Goal: Task Accomplishment & Management: Use online tool/utility

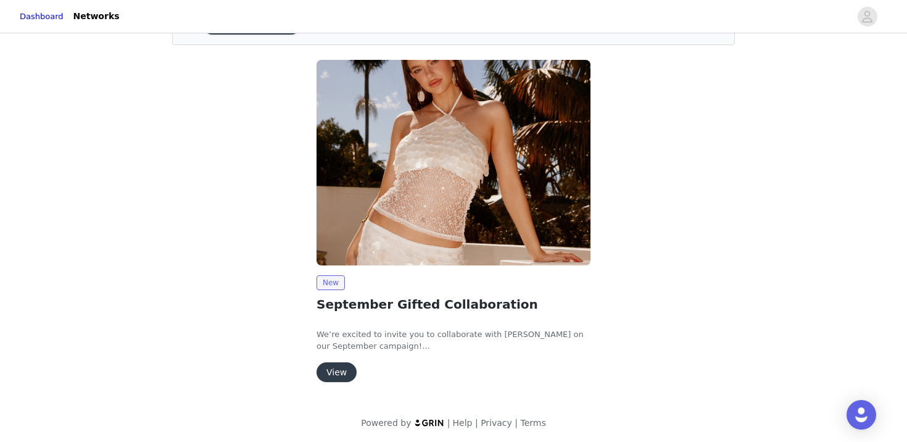
scroll to position [80, 0]
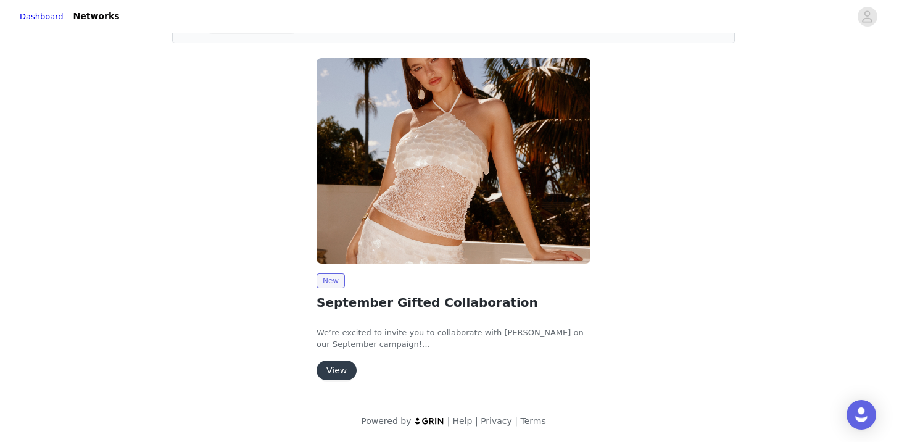
click at [348, 373] on button "View" at bounding box center [337, 370] width 40 height 20
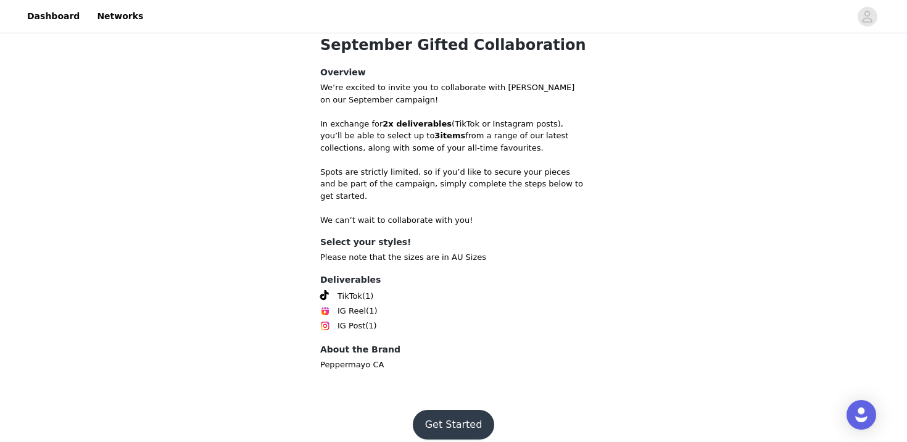
click at [443, 410] on button "Get Started" at bounding box center [454, 425] width 82 height 30
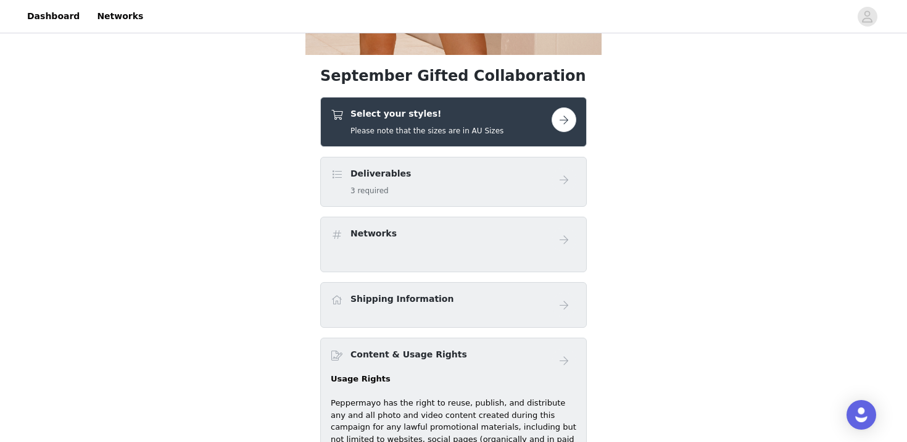
scroll to position [426, 0]
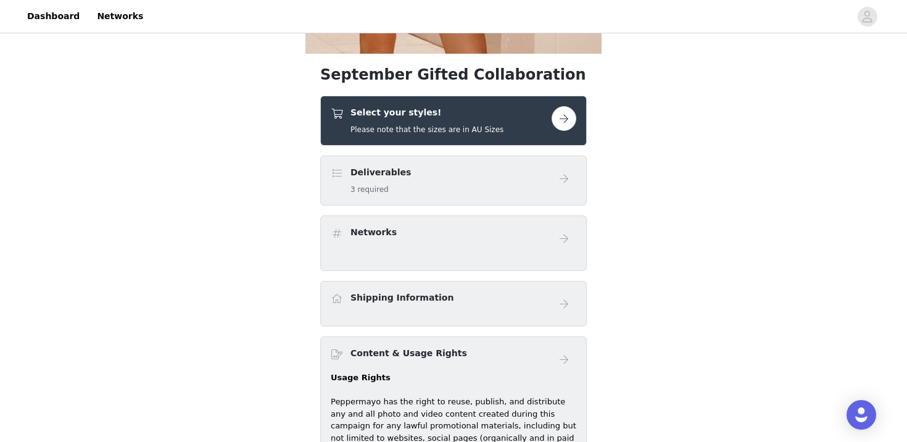
click at [567, 114] on button "button" at bounding box center [564, 118] width 25 height 25
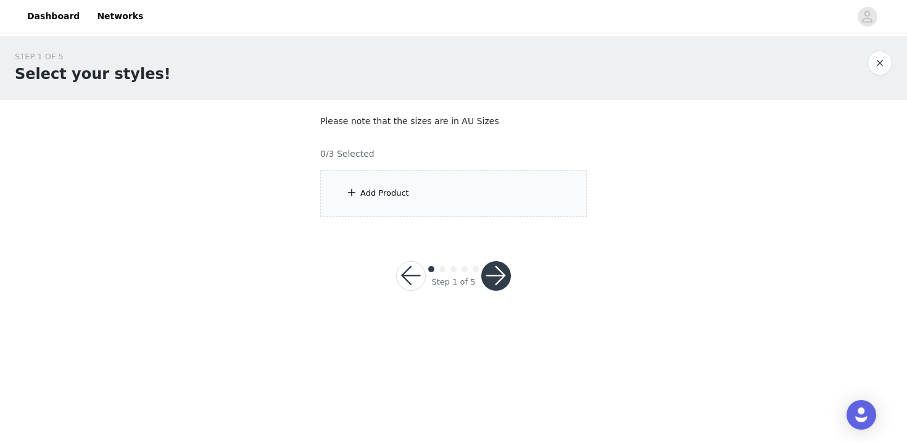
click at [455, 202] on div "Add Product" at bounding box center [453, 193] width 267 height 46
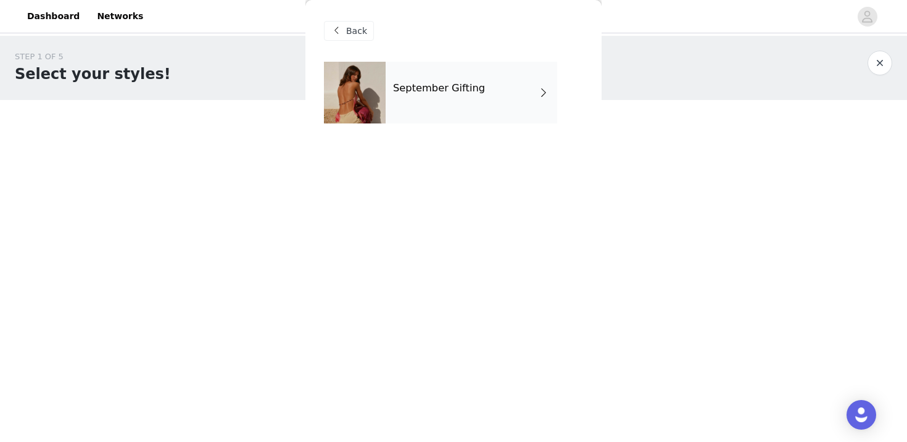
click at [499, 86] on div "September Gifting" at bounding box center [472, 93] width 172 height 62
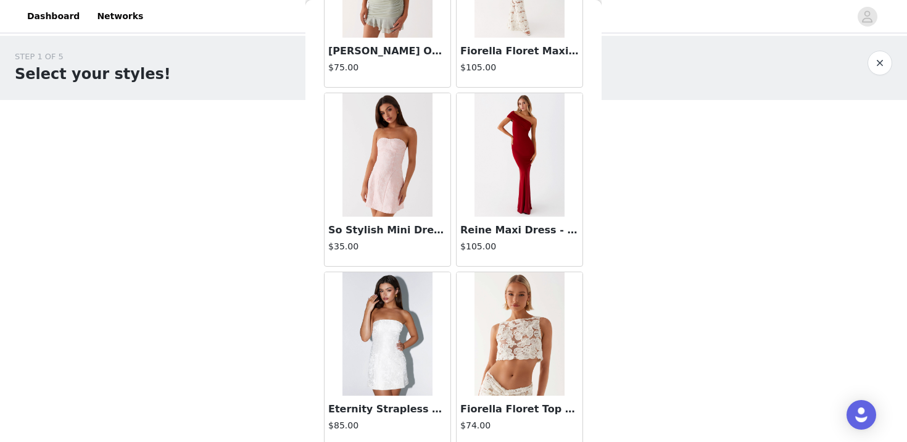
scroll to position [1447, 0]
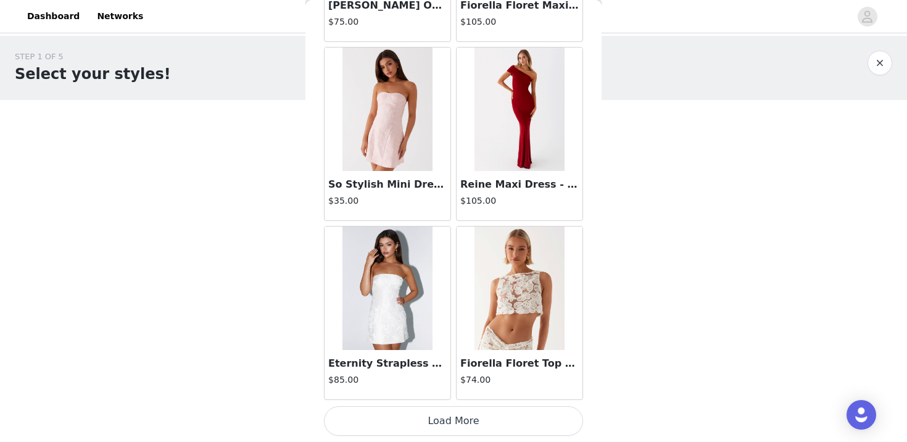
click at [456, 423] on button "Load More" at bounding box center [453, 421] width 259 height 30
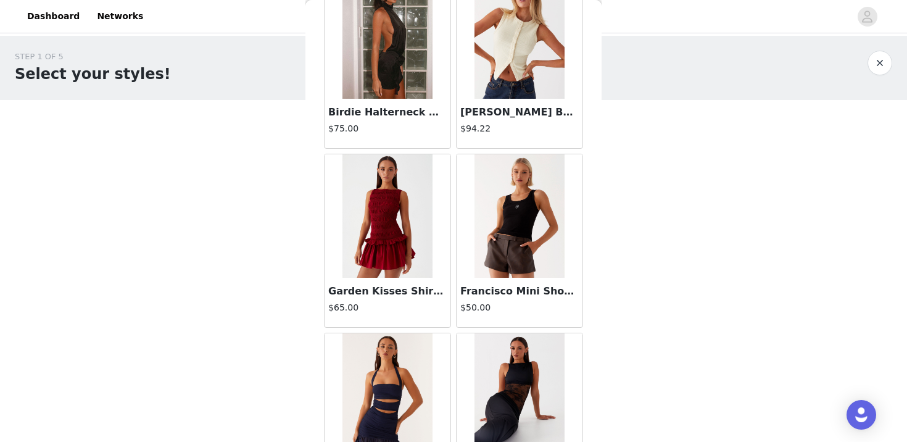
scroll to position [3236, 0]
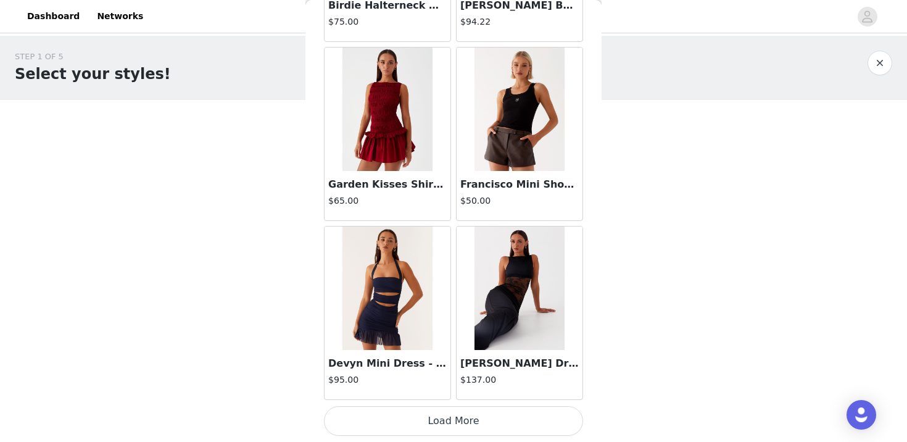
click at [464, 411] on button "Load More" at bounding box center [453, 421] width 259 height 30
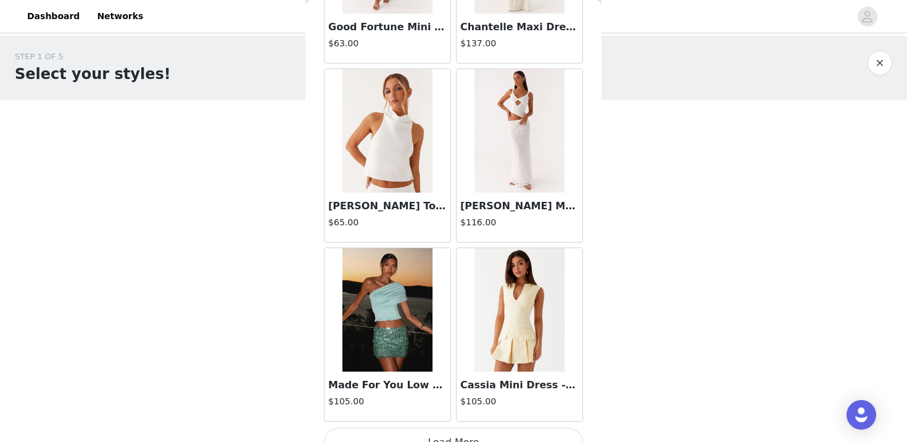
scroll to position [5026, 0]
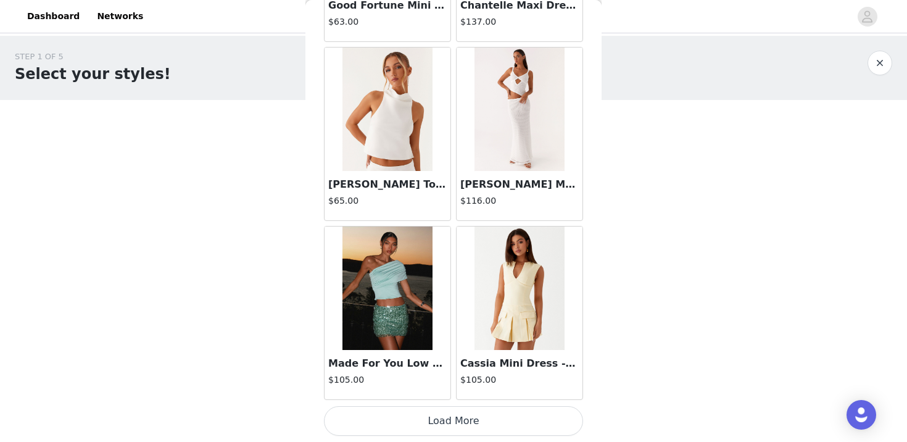
click at [472, 424] on button "Load More" at bounding box center [453, 421] width 259 height 30
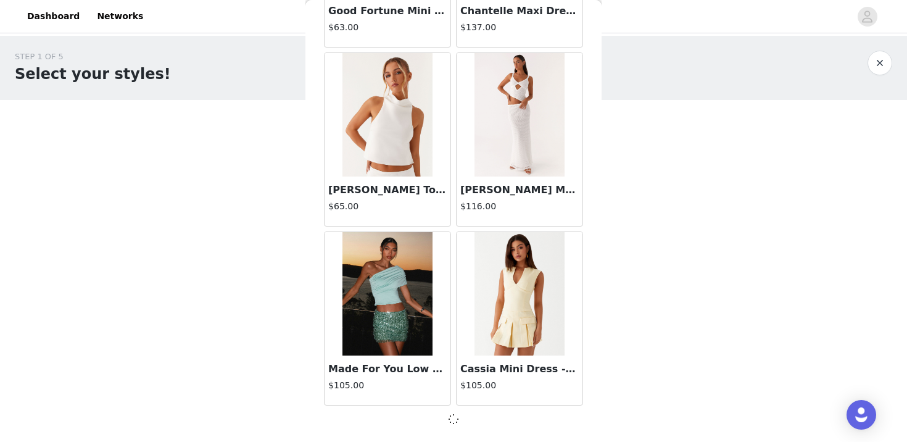
scroll to position [5021, 0]
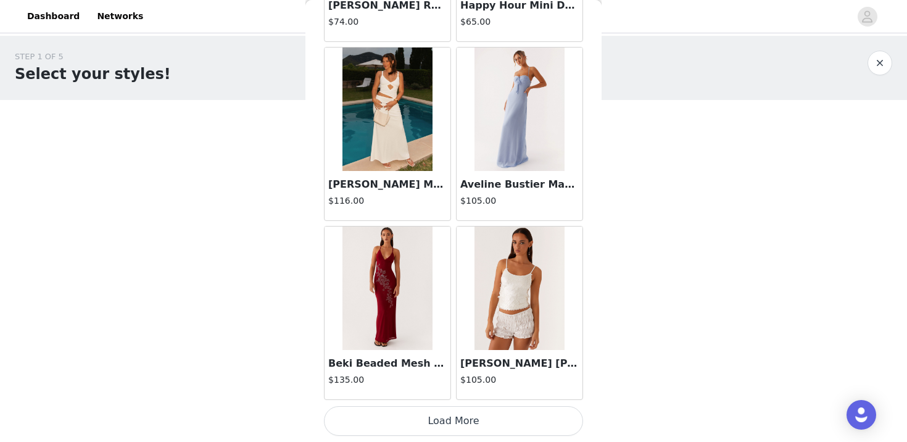
click at [439, 411] on button "Load More" at bounding box center [453, 421] width 259 height 30
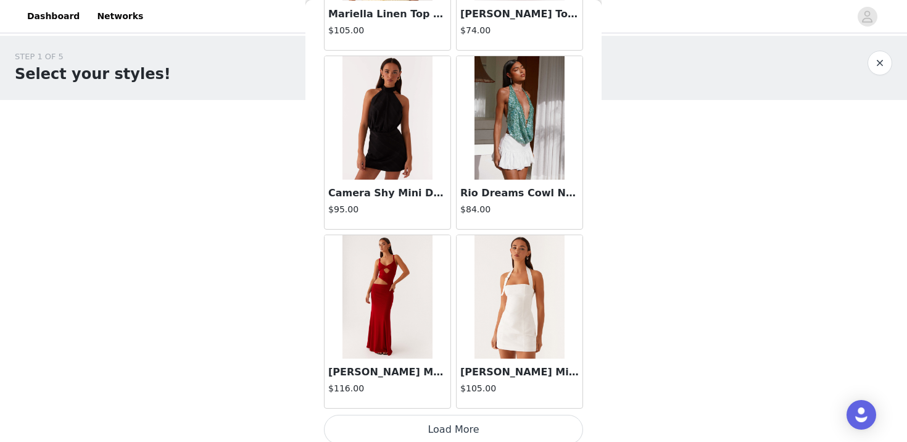
scroll to position [8606, 0]
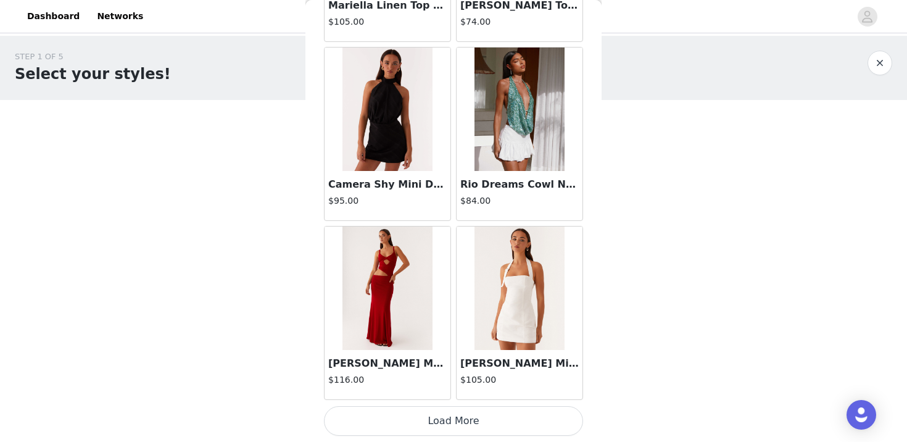
click at [455, 408] on button "Load More" at bounding box center [453, 421] width 259 height 30
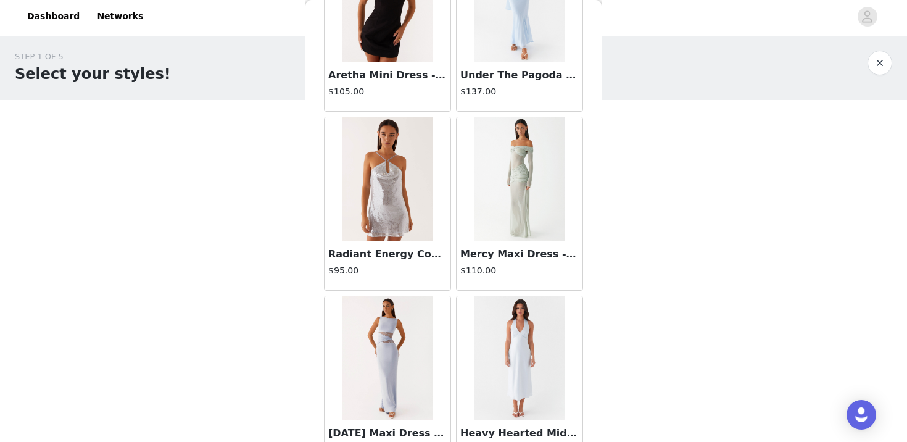
scroll to position [10396, 0]
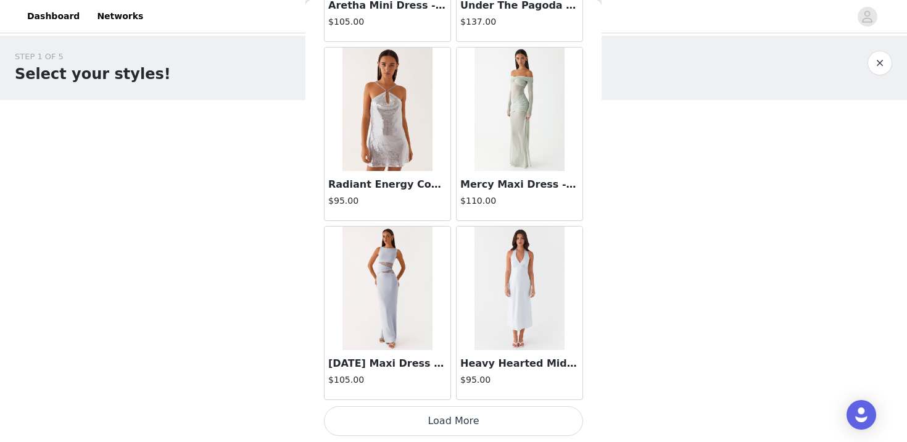
click at [448, 426] on button "Load More" at bounding box center [453, 421] width 259 height 30
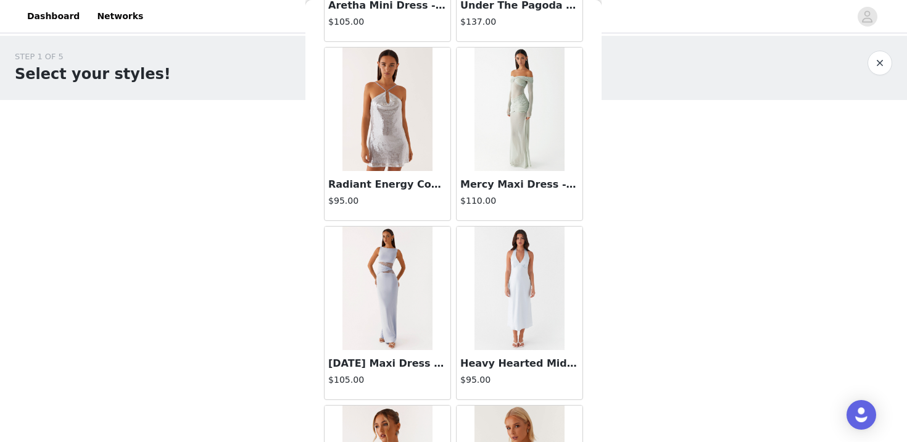
scroll to position [10760, 0]
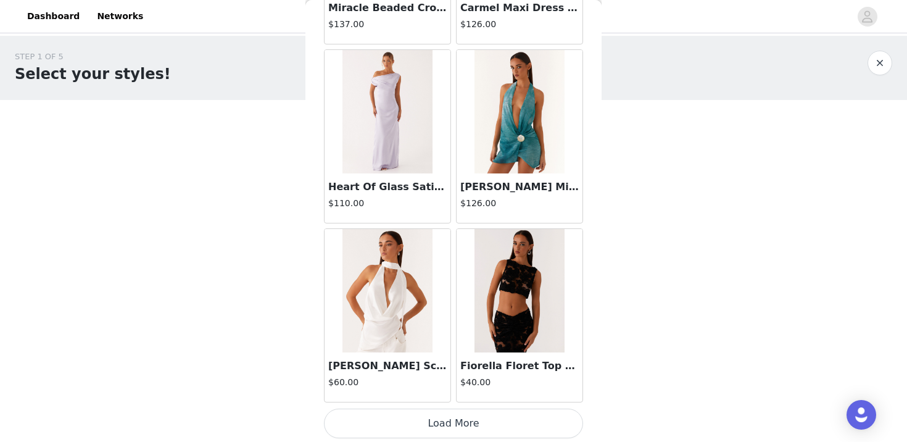
click at [438, 412] on button "Load More" at bounding box center [453, 424] width 259 height 30
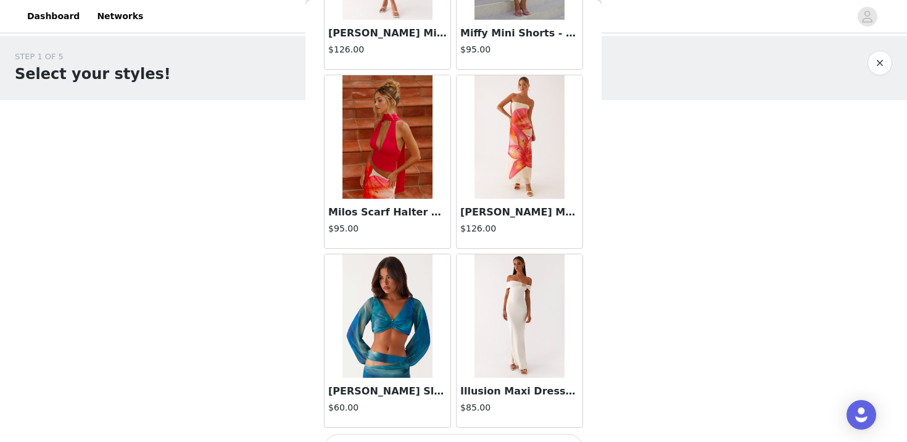
scroll to position [13975, 0]
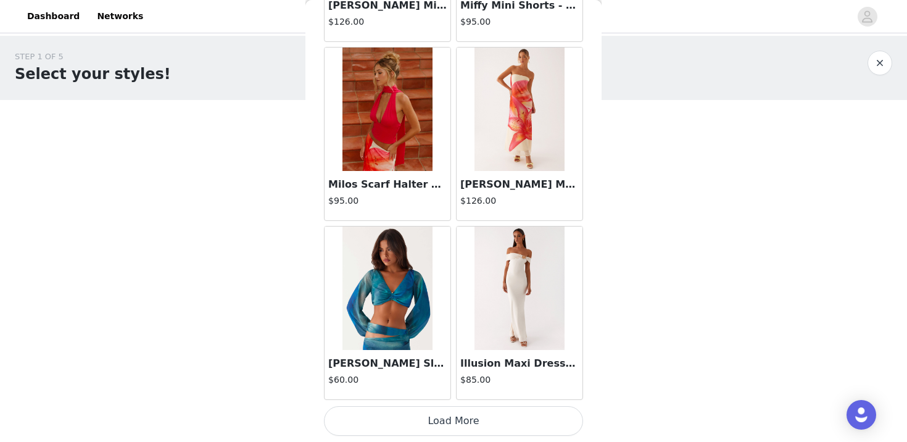
click at [447, 418] on button "Load More" at bounding box center [453, 421] width 259 height 30
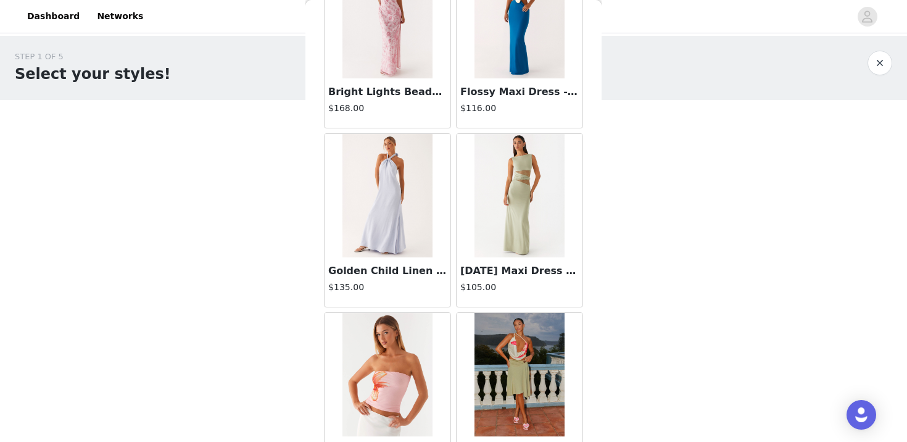
scroll to position [15765, 0]
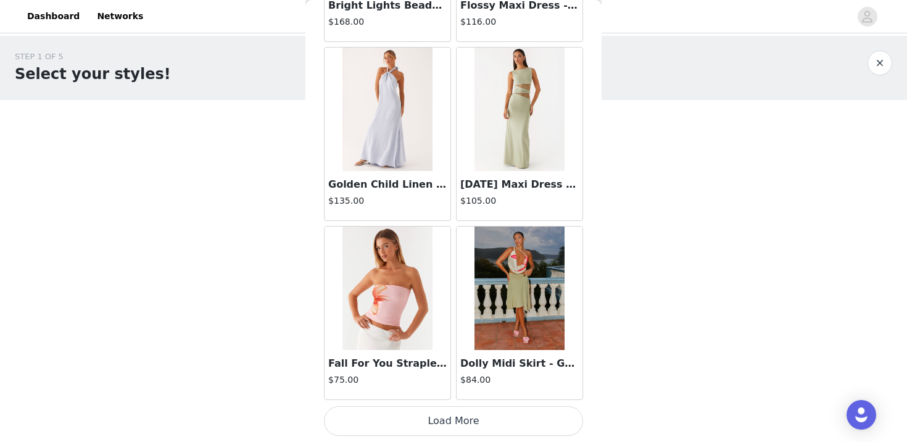
click at [440, 417] on button "Load More" at bounding box center [453, 421] width 259 height 30
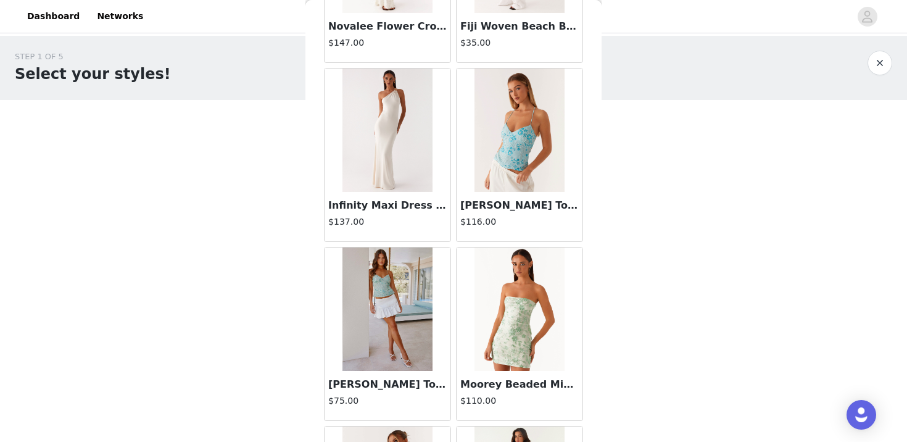
scroll to position [16284, 0]
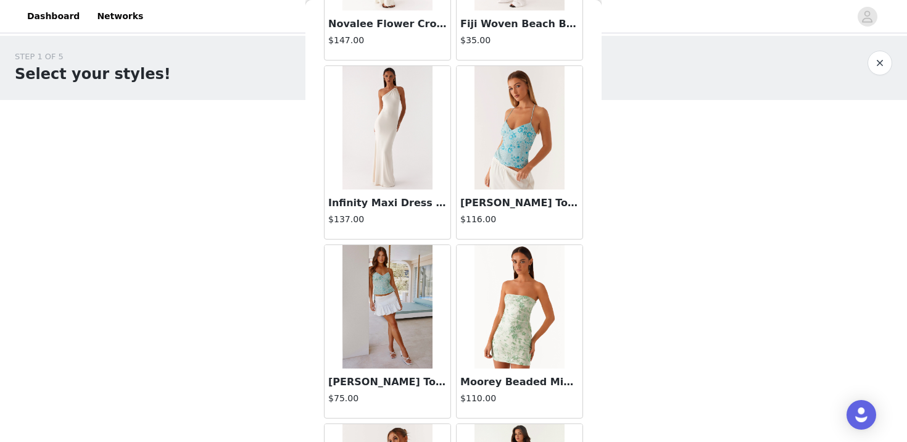
click at [391, 204] on h3 "Infinity Maxi Dress - Ivory" at bounding box center [387, 203] width 118 height 15
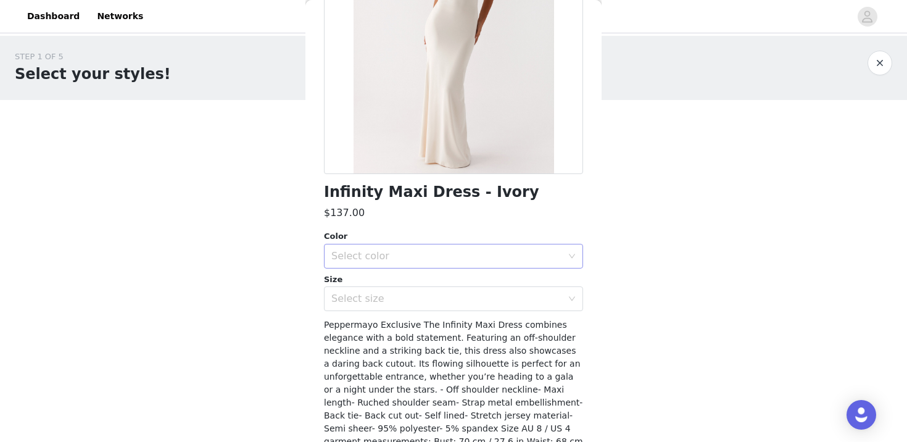
scroll to position [0, 0]
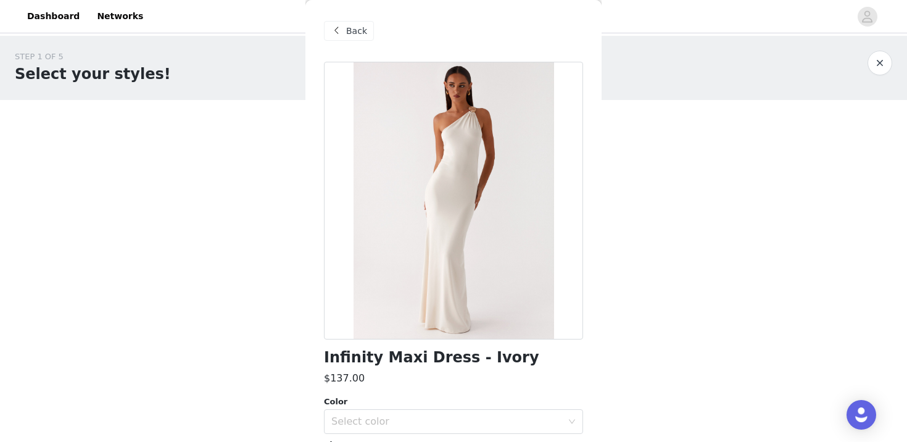
click at [357, 20] on div "Back" at bounding box center [453, 31] width 259 height 62
click at [357, 23] on div "Back" at bounding box center [349, 31] width 50 height 20
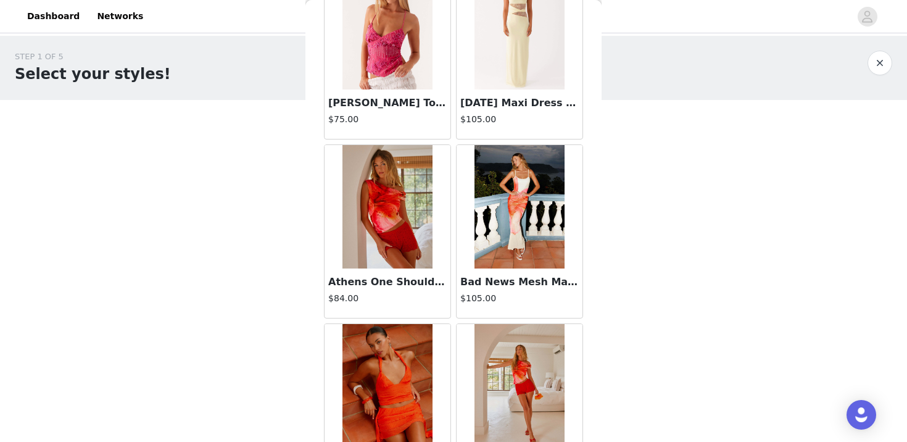
scroll to position [17555, 0]
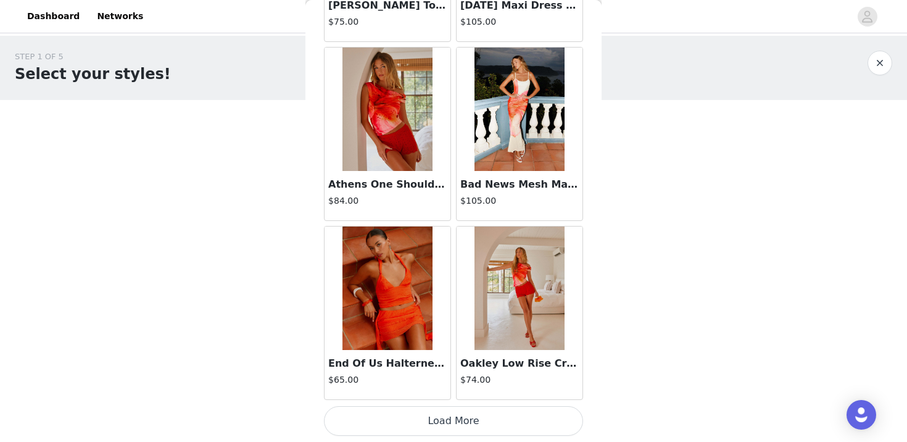
click at [452, 418] on button "Load More" at bounding box center [453, 421] width 259 height 30
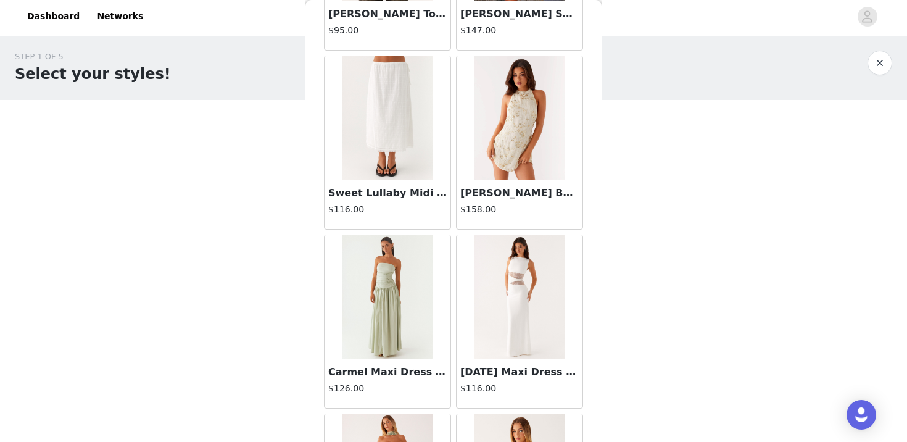
scroll to position [19345, 0]
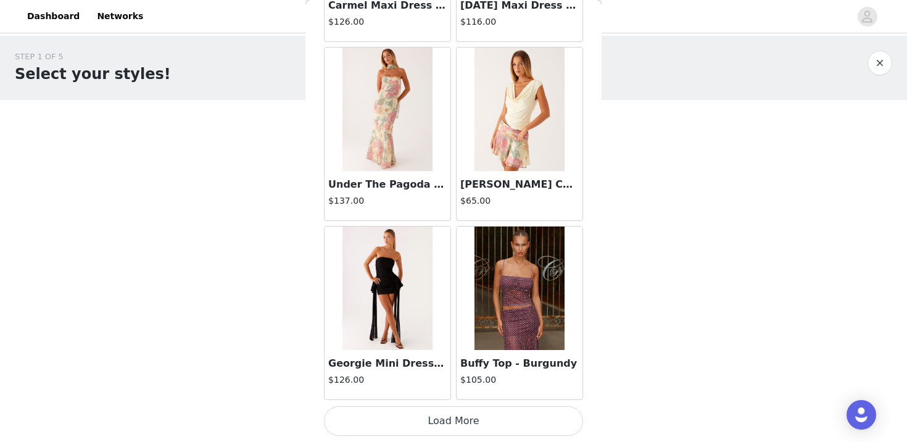
click at [462, 414] on button "Load More" at bounding box center [453, 421] width 259 height 30
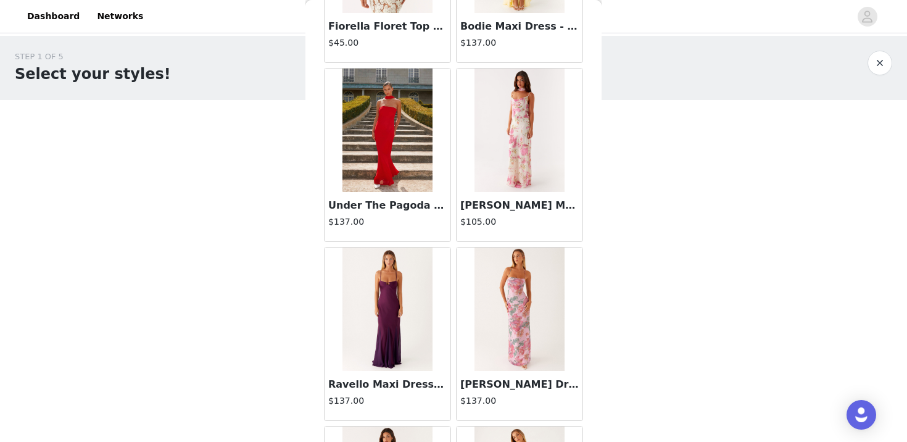
scroll to position [21135, 0]
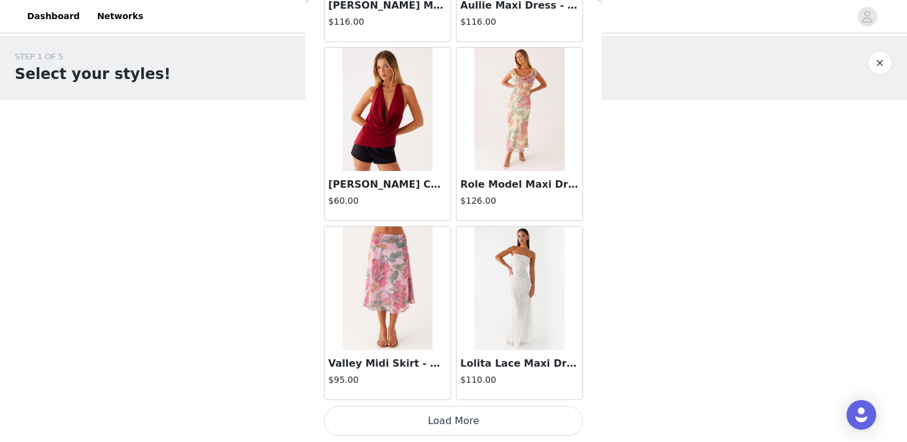
click at [446, 420] on button "Load More" at bounding box center [453, 421] width 259 height 30
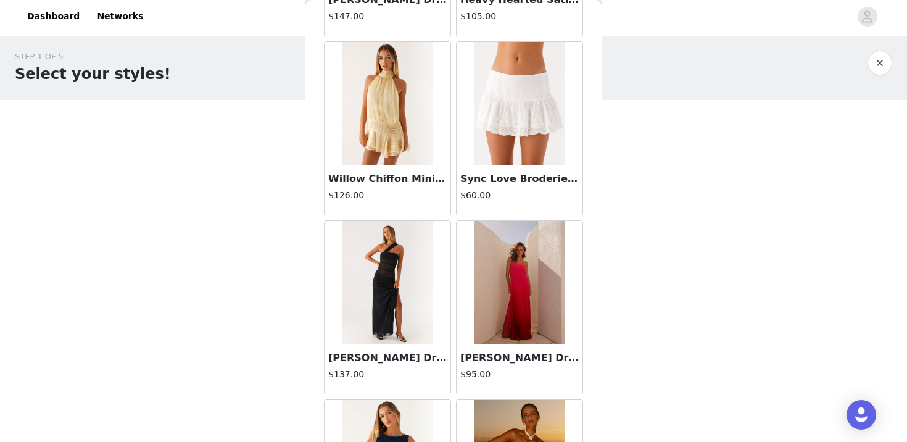
scroll to position [22925, 0]
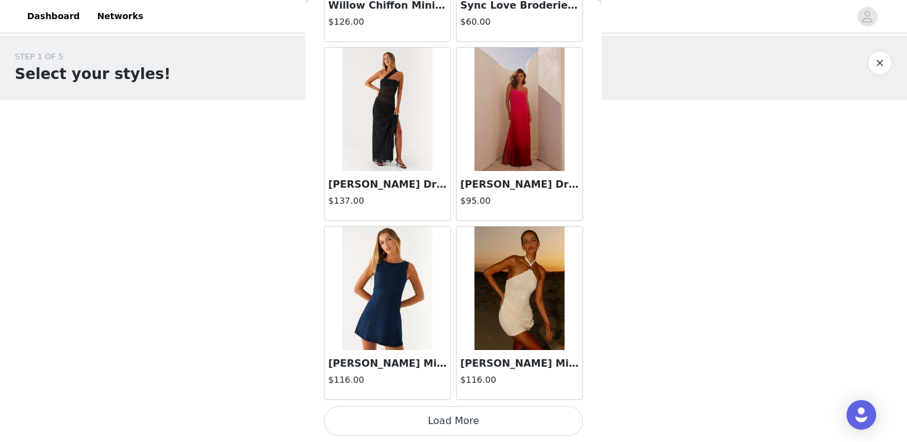
click at [460, 418] on button "Load More" at bounding box center [453, 421] width 259 height 30
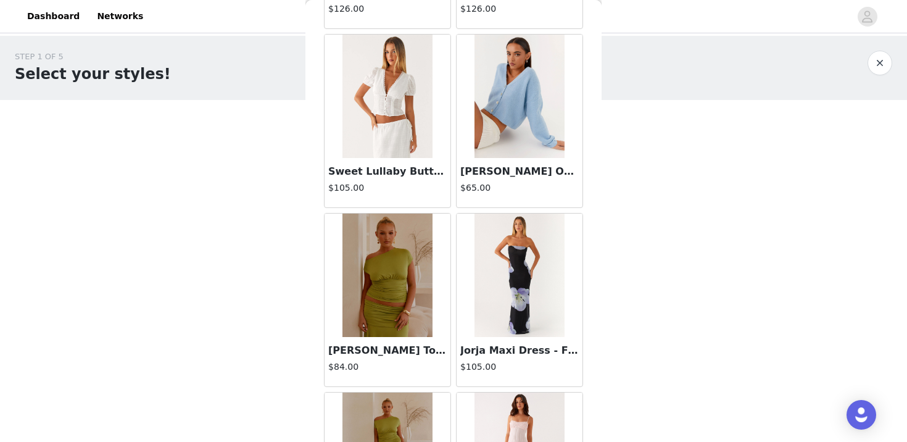
scroll to position [24714, 0]
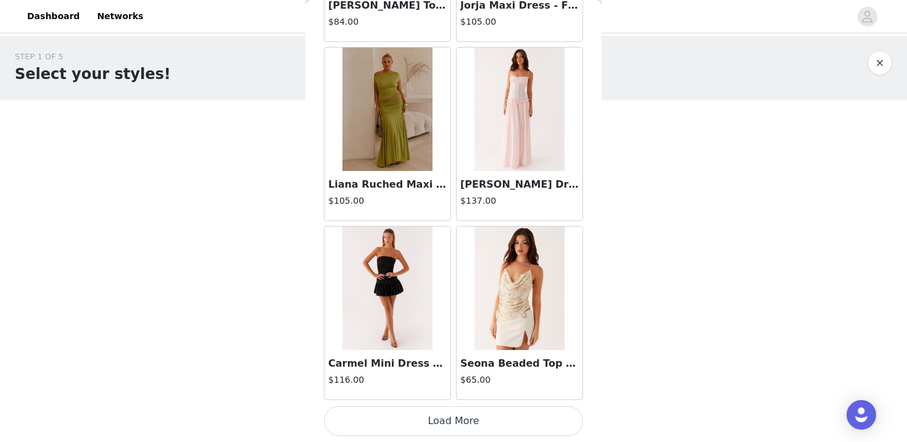
click at [446, 416] on button "Load More" at bounding box center [453, 421] width 259 height 30
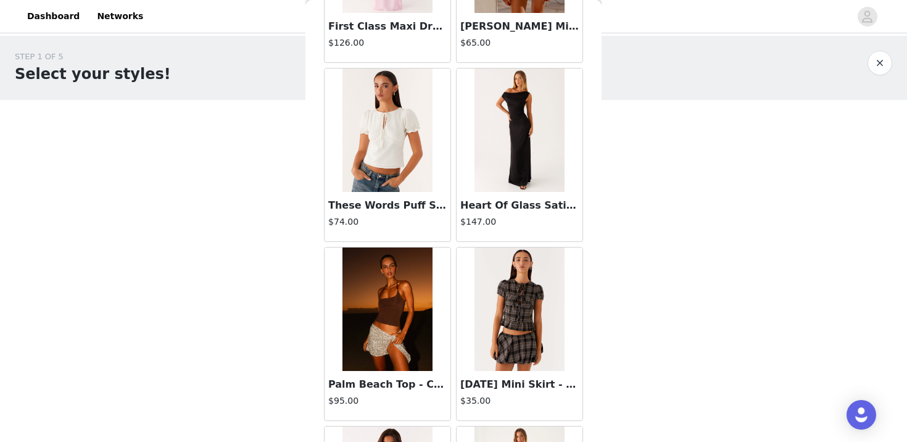
scroll to position [26504, 0]
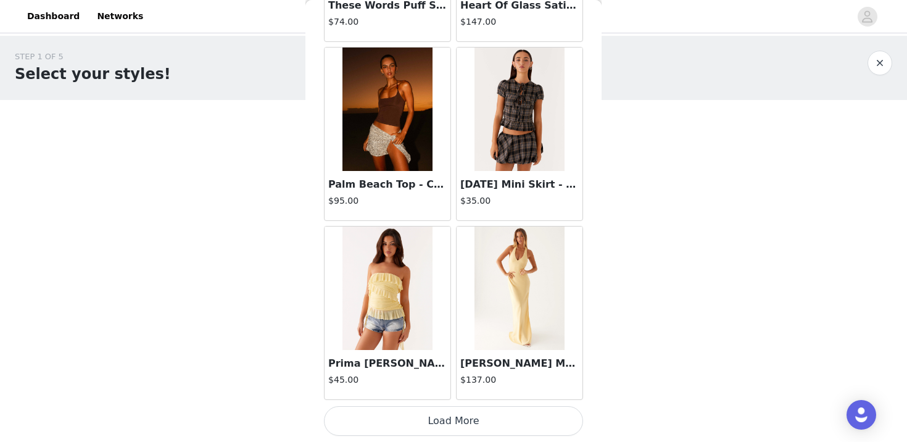
click at [458, 427] on button "Load More" at bounding box center [453, 421] width 259 height 30
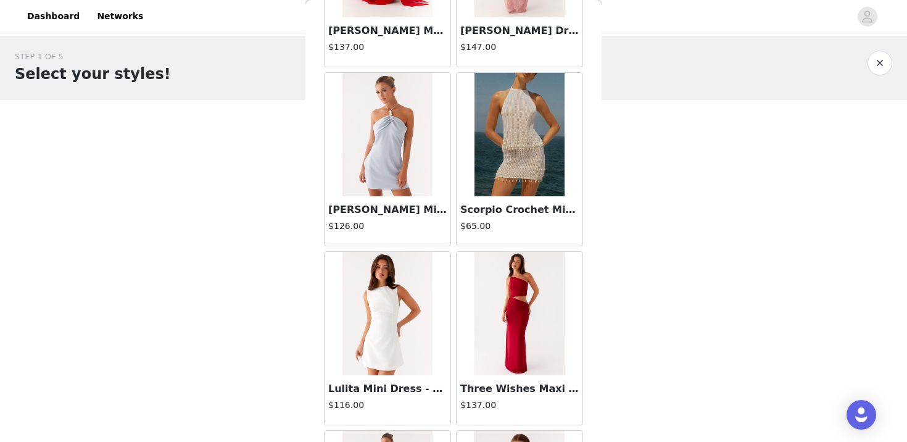
scroll to position [28294, 0]
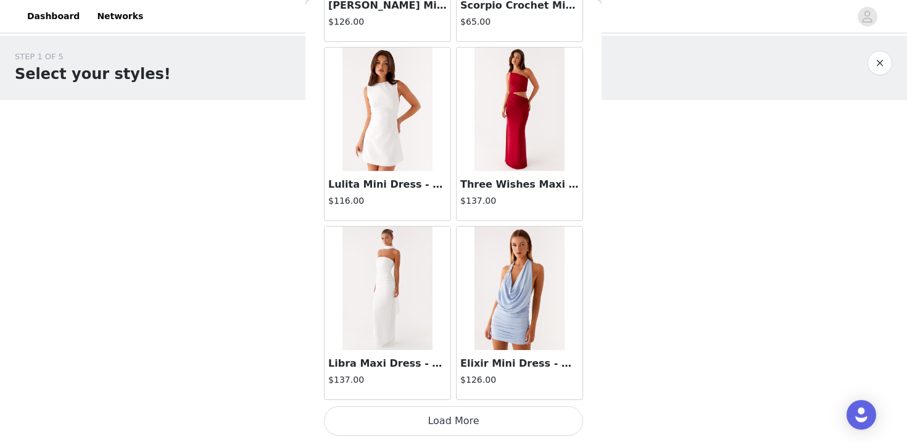
click at [451, 423] on button "Load More" at bounding box center [453, 421] width 259 height 30
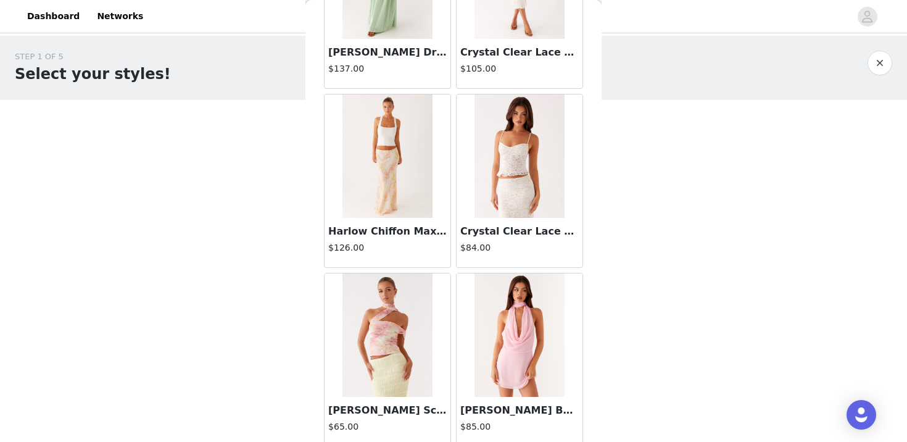
scroll to position [30084, 0]
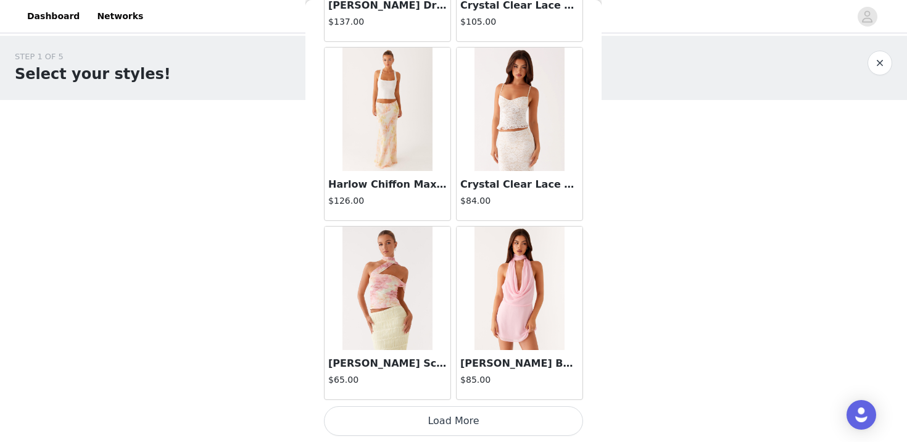
click at [452, 423] on button "Load More" at bounding box center [453, 421] width 259 height 30
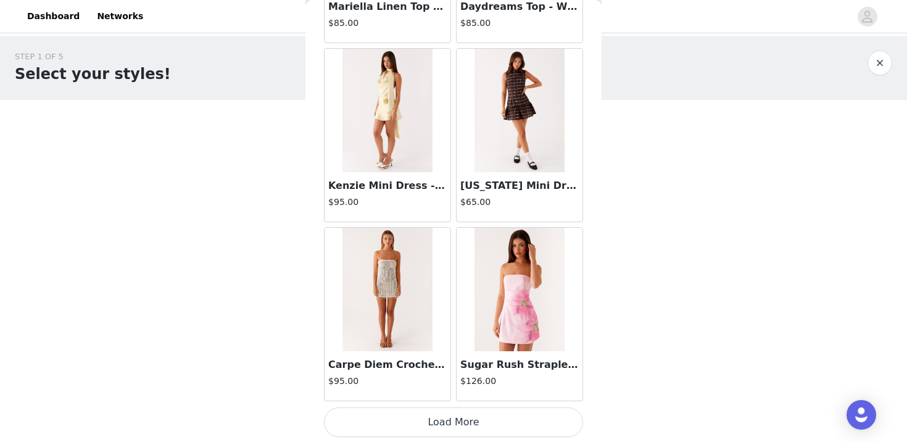
click at [465, 414] on button "Load More" at bounding box center [453, 422] width 259 height 30
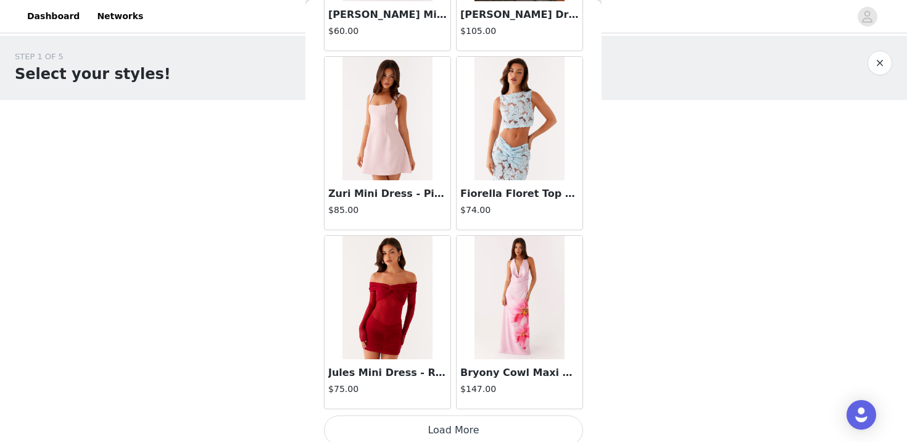
scroll to position [33663, 0]
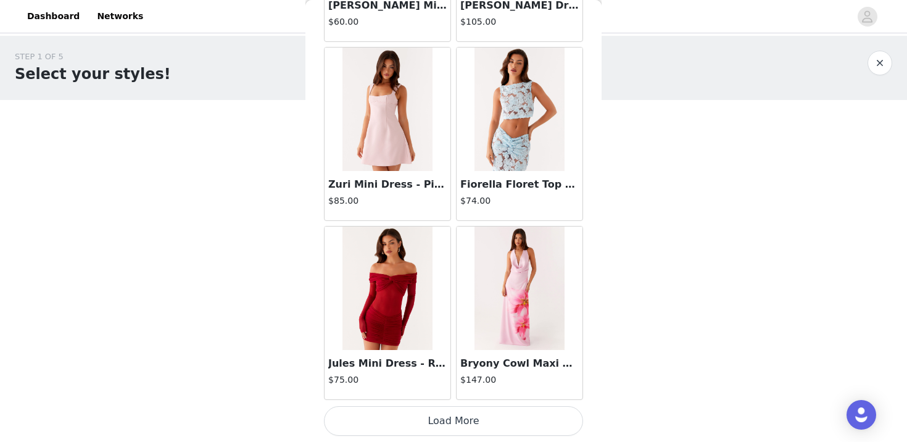
click at [452, 425] on button "Load More" at bounding box center [453, 421] width 259 height 30
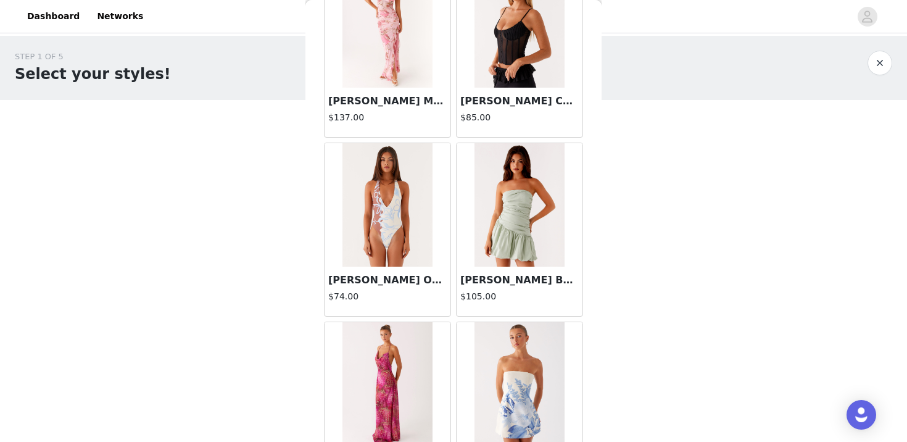
scroll to position [35453, 0]
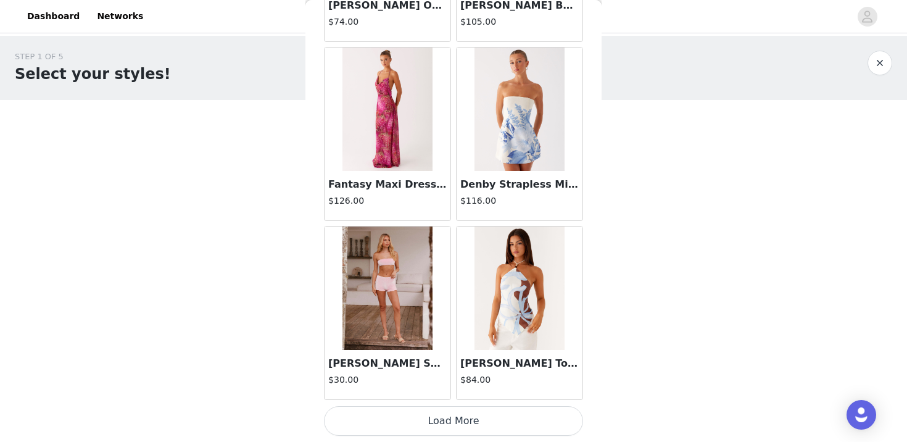
click at [457, 415] on button "Load More" at bounding box center [453, 421] width 259 height 30
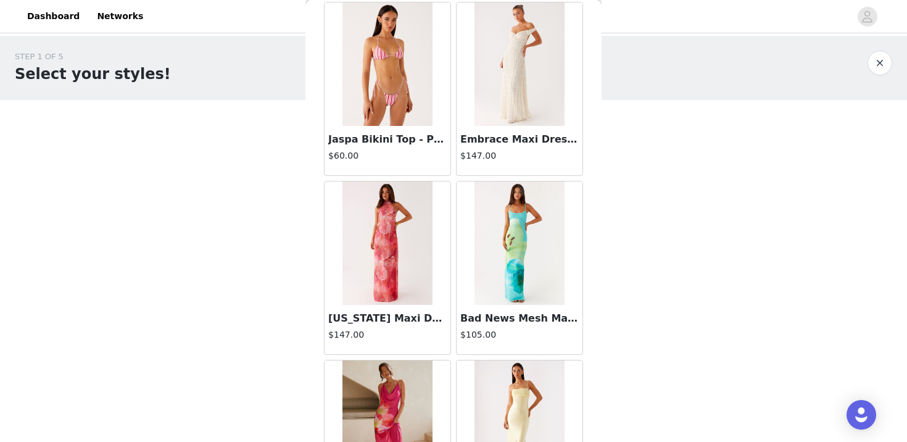
scroll to position [37243, 0]
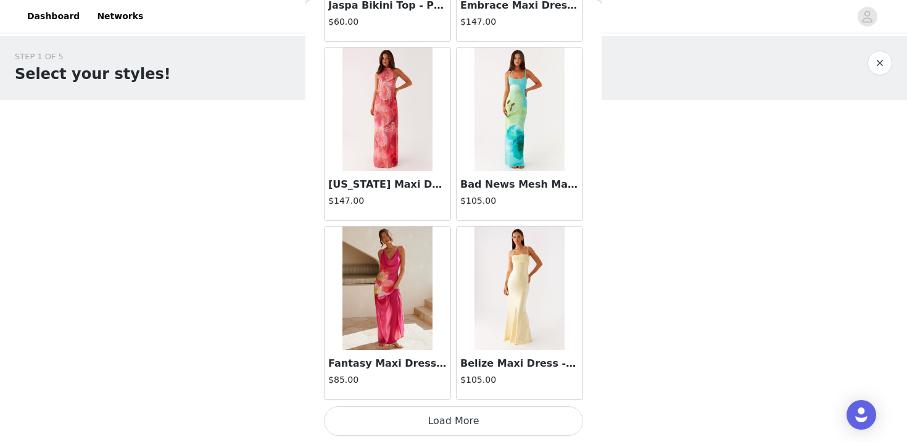
click at [444, 425] on button "Load More" at bounding box center [453, 421] width 259 height 30
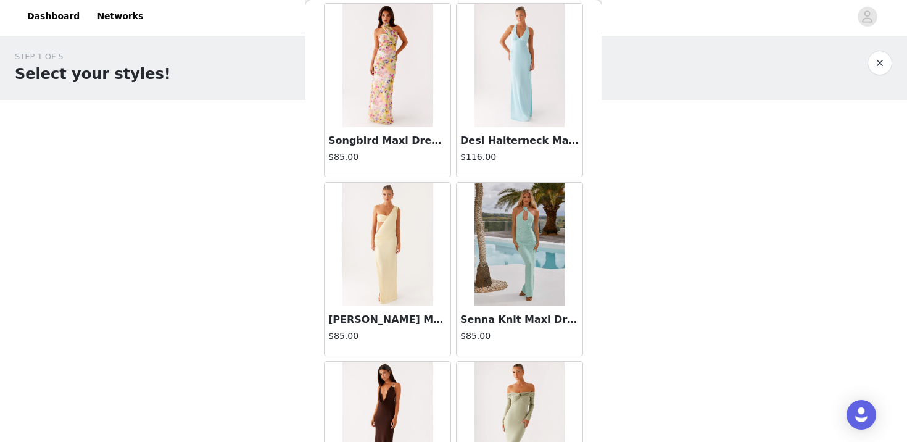
scroll to position [39033, 0]
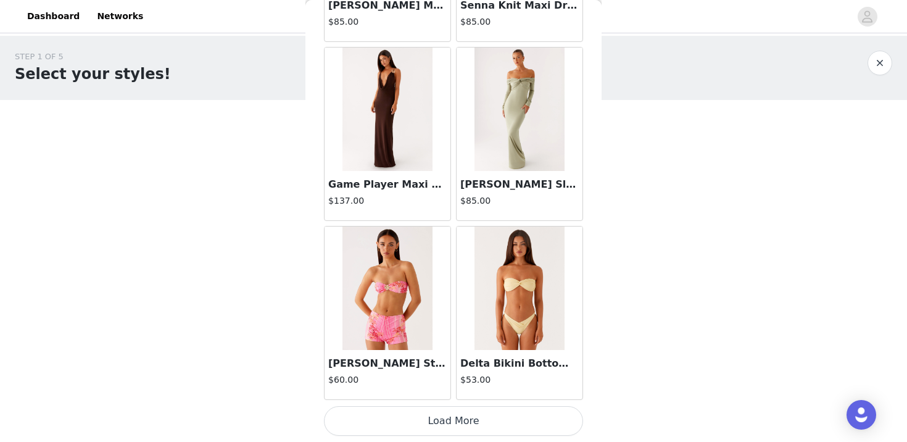
click at [458, 424] on button "Load More" at bounding box center [453, 421] width 259 height 30
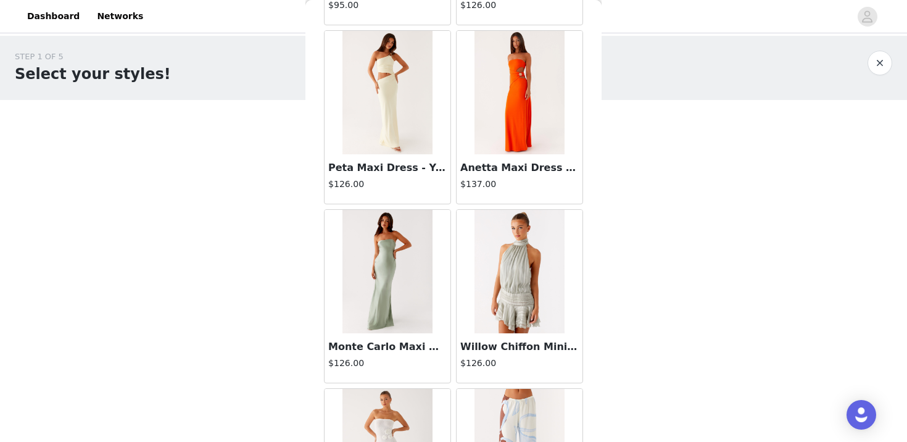
scroll to position [40823, 0]
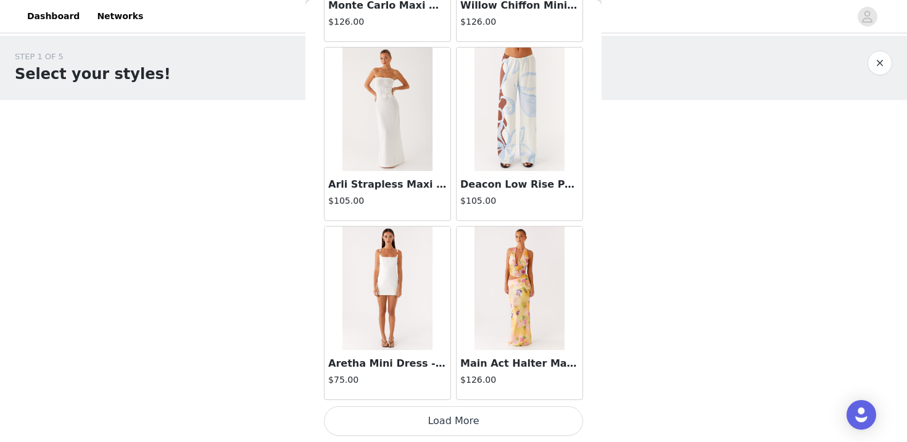
click at [457, 420] on button "Load More" at bounding box center [453, 421] width 259 height 30
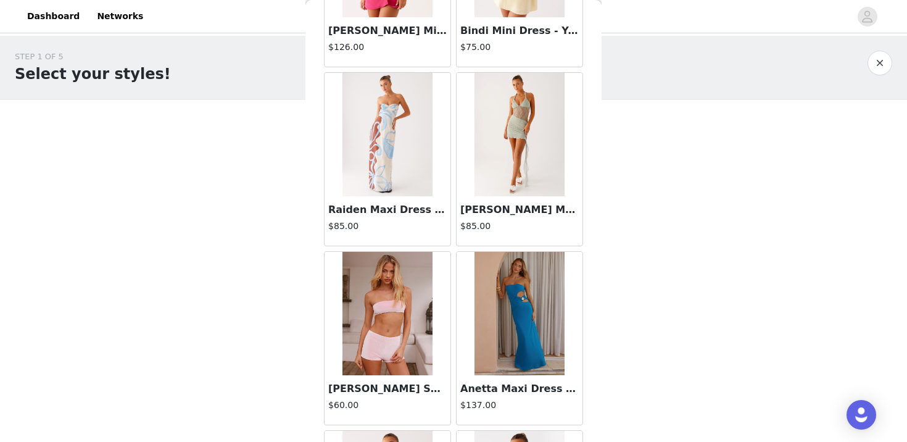
scroll to position [42613, 0]
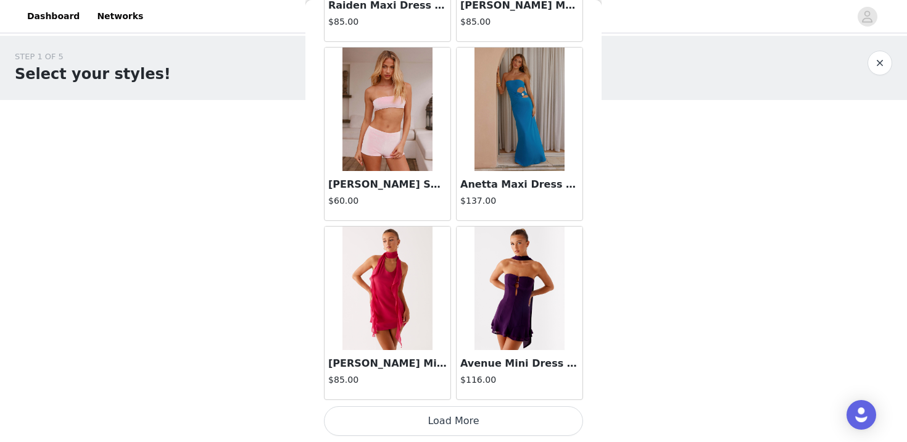
click at [449, 416] on button "Load More" at bounding box center [453, 421] width 259 height 30
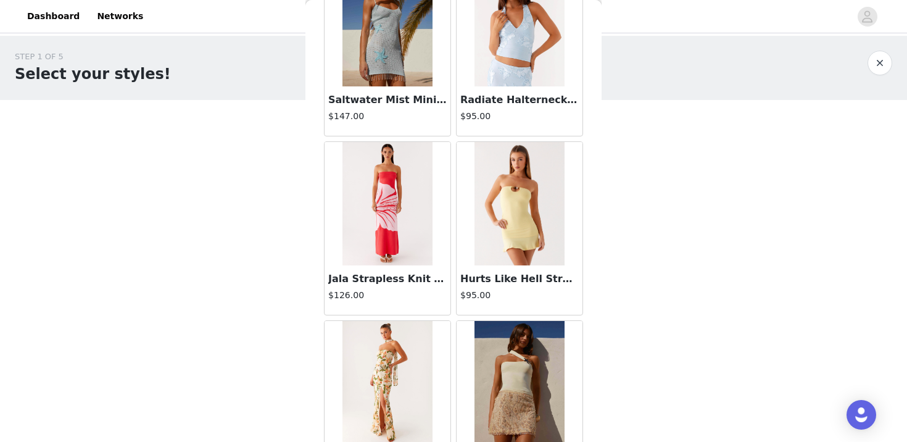
scroll to position [44402, 0]
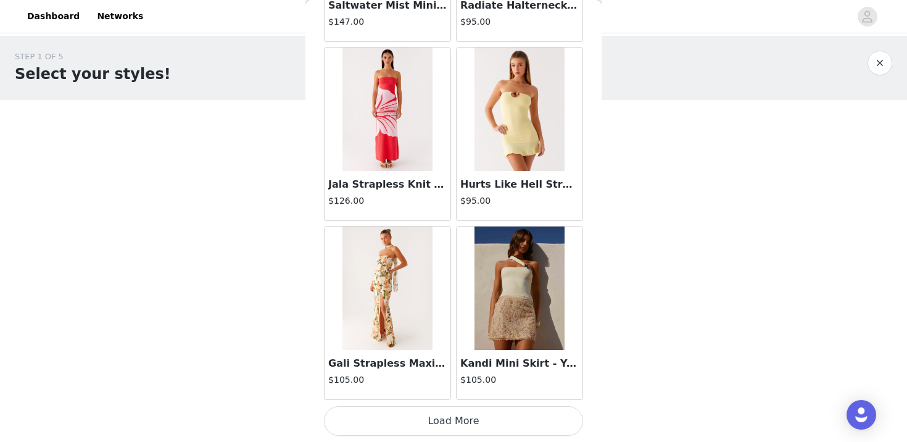
click at [442, 420] on button "Load More" at bounding box center [453, 421] width 259 height 30
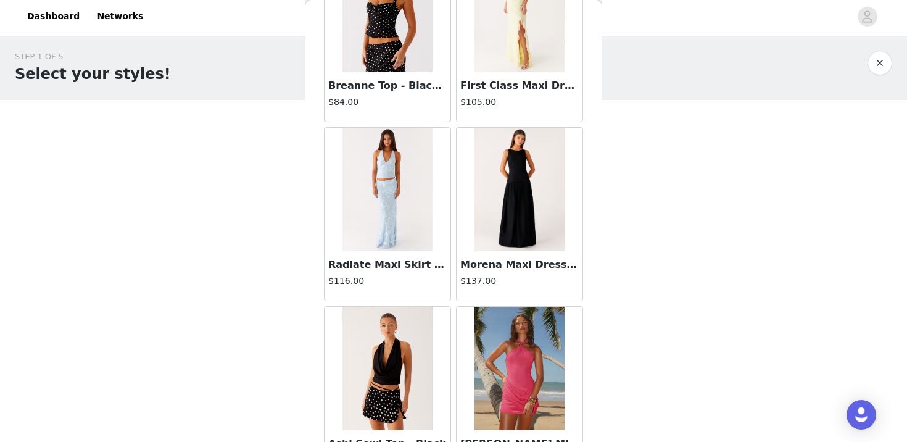
scroll to position [46192, 0]
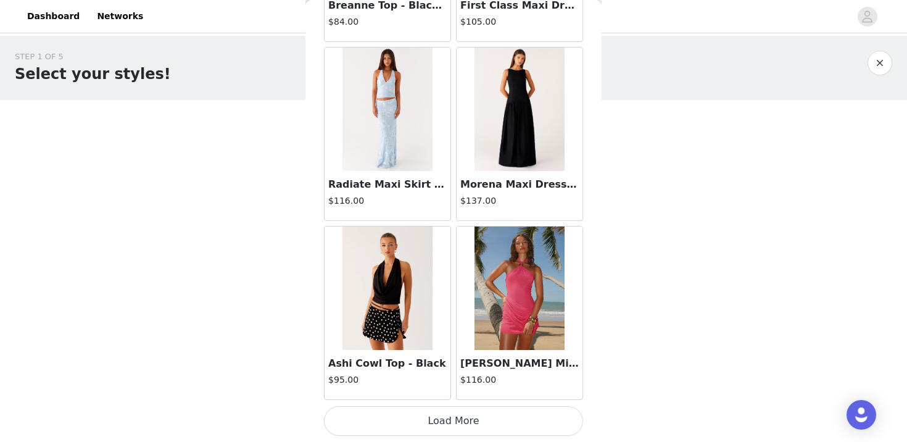
click at [446, 419] on button "Load More" at bounding box center [453, 421] width 259 height 30
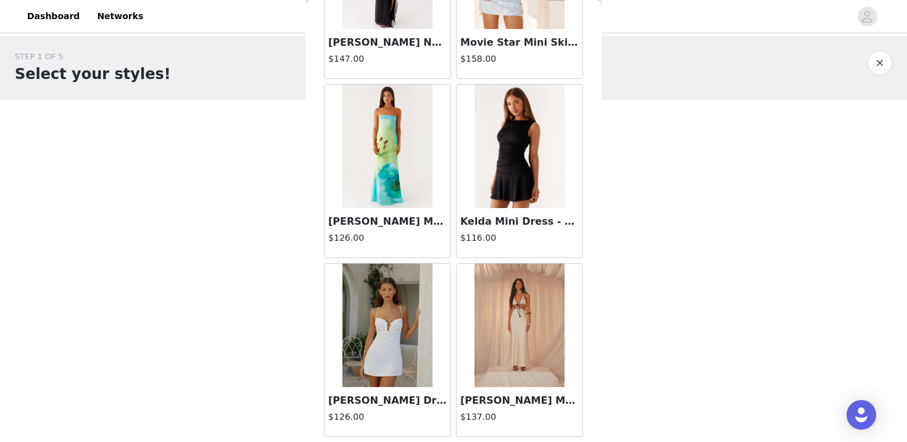
scroll to position [47982, 0]
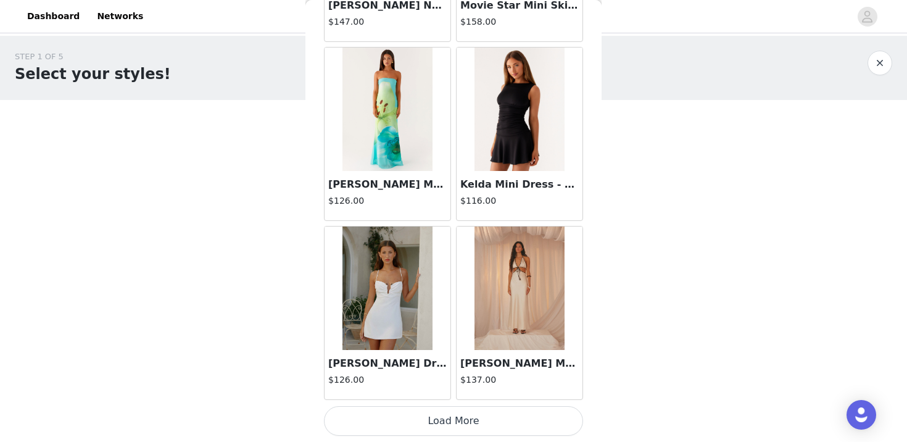
click at [457, 416] on button "Load More" at bounding box center [453, 421] width 259 height 30
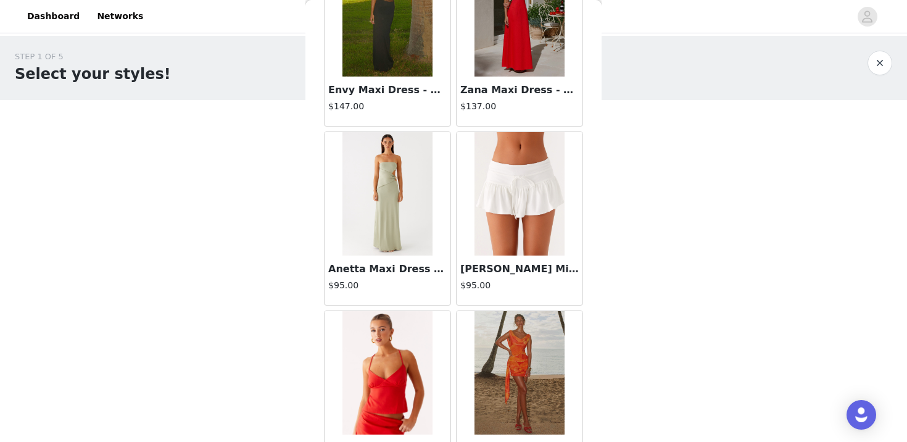
scroll to position [49772, 0]
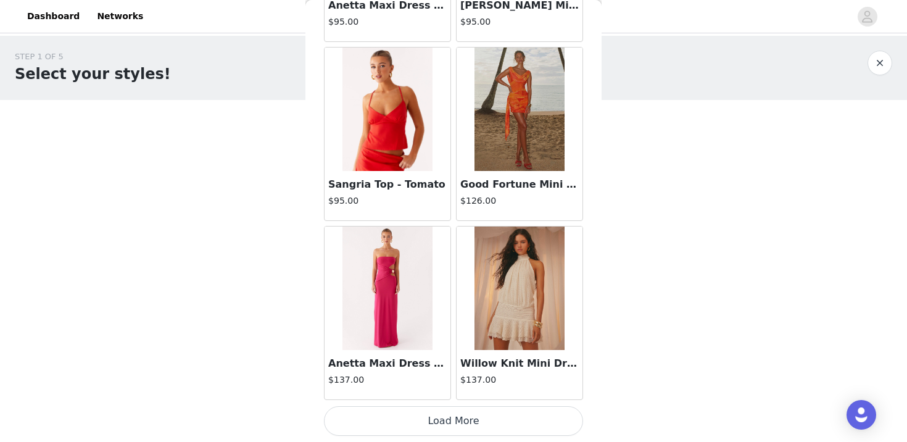
click at [459, 423] on button "Load More" at bounding box center [453, 421] width 259 height 30
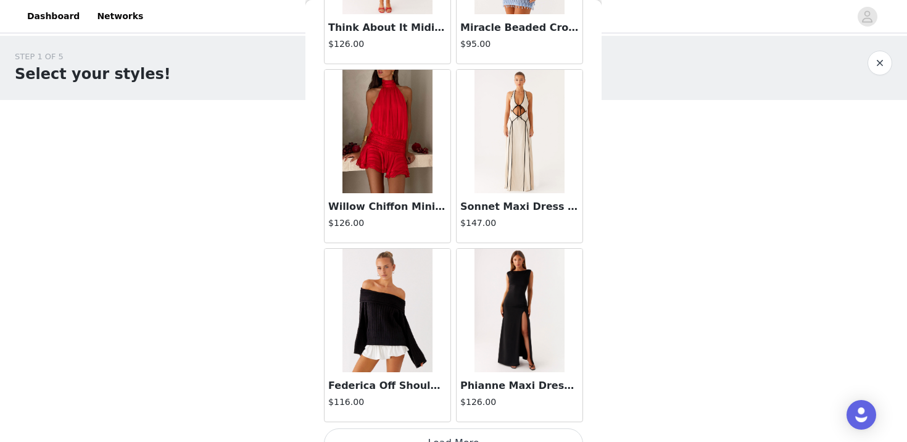
scroll to position [51562, 0]
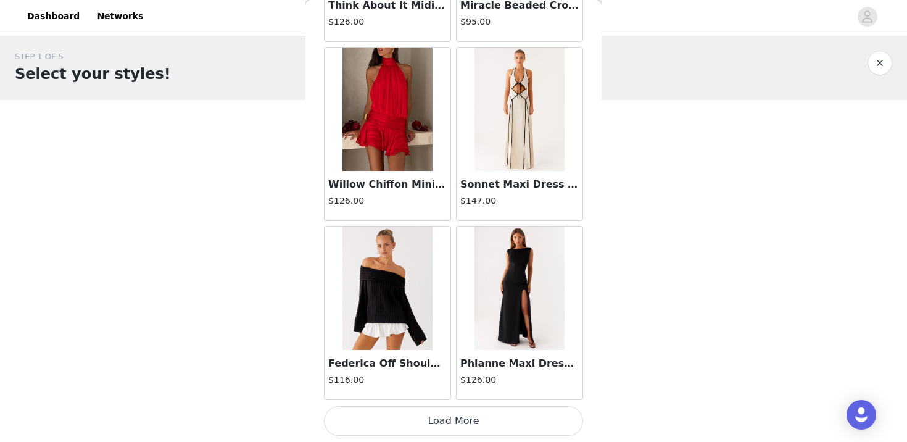
click at [458, 420] on button "Load More" at bounding box center [453, 421] width 259 height 30
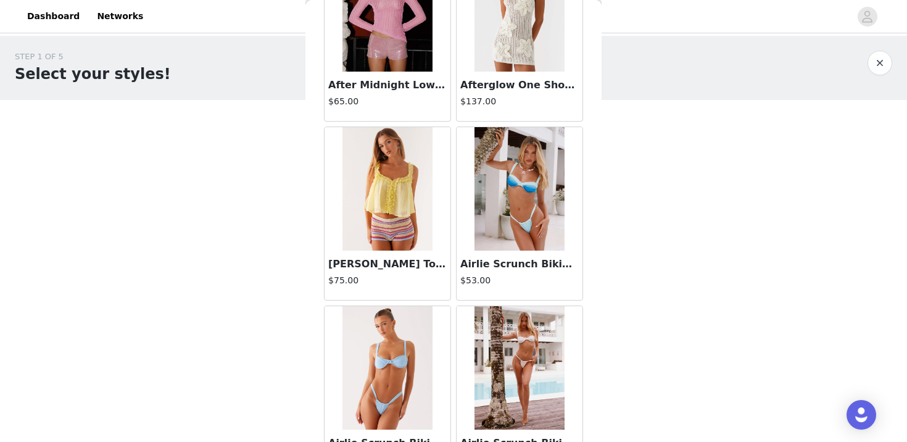
scroll to position [53352, 0]
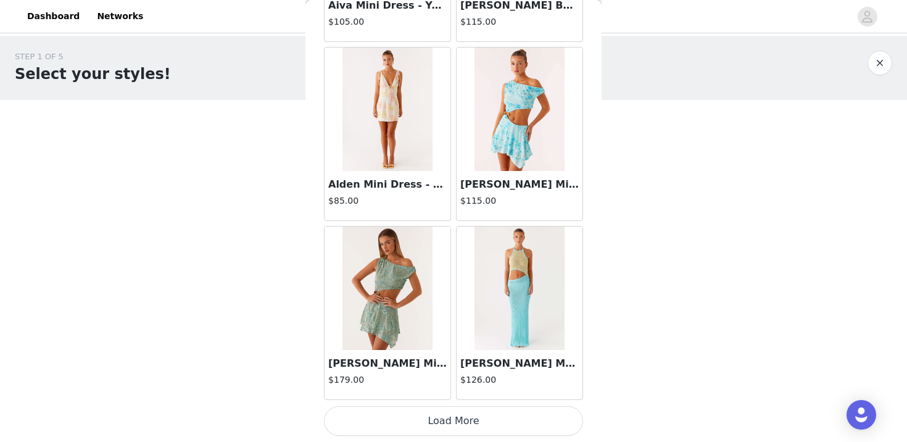
click at [458, 420] on button "Load More" at bounding box center [453, 421] width 259 height 30
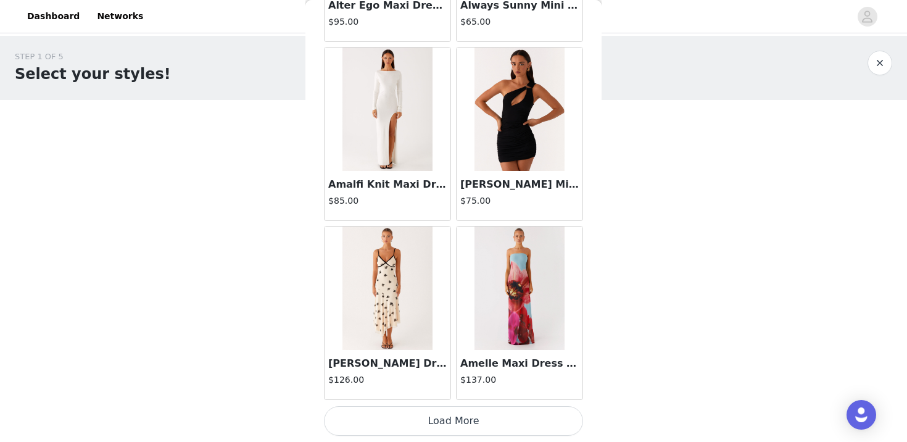
click at [458, 420] on button "Load More" at bounding box center [453, 421] width 259 height 30
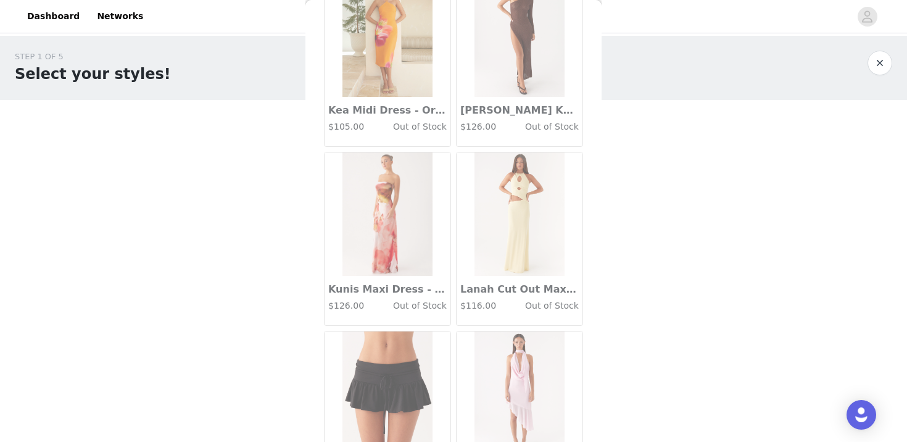
scroll to position [56931, 0]
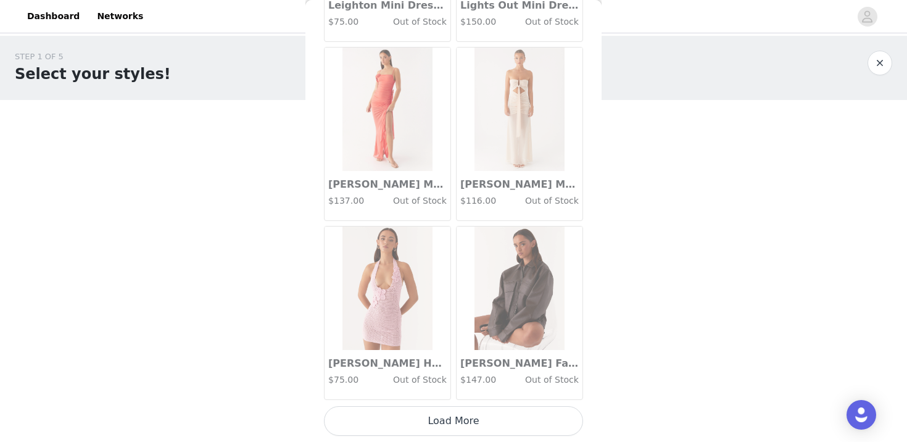
click at [650, 288] on div "STEP 1 OF 5 Select your styles! Please note that the sizes are in AU Sizes 0/3 …" at bounding box center [453, 178] width 907 height 285
click at [518, 300] on img at bounding box center [519, 288] width 89 height 123
click at [549, 370] on div "[PERSON_NAME] Faux Leather Bomber Jacket - Chocolate $147.00 Out of Stock" at bounding box center [520, 374] width 126 height 49
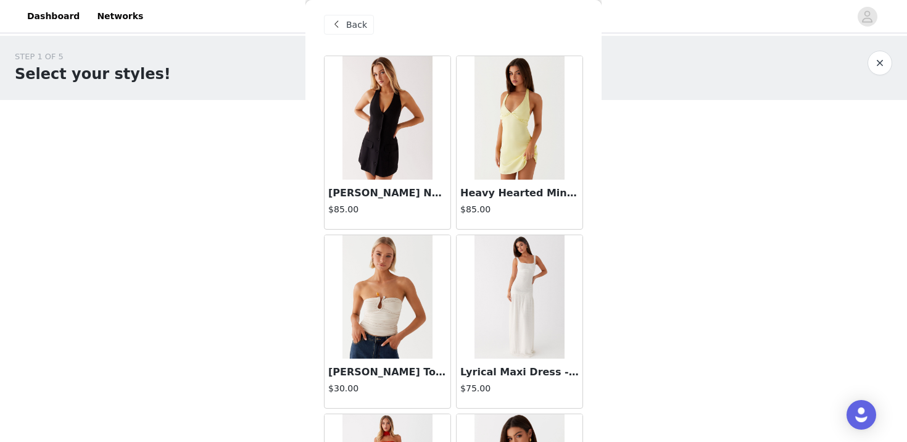
scroll to position [0, 0]
